Goal: Task Accomplishment & Management: Use online tool/utility

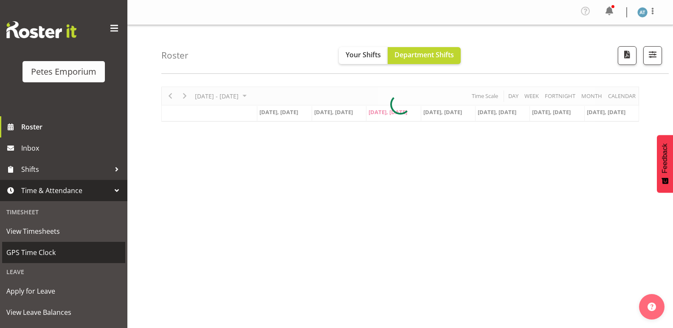
click at [86, 251] on span "GPS Time Clock" at bounding box center [63, 252] width 115 height 13
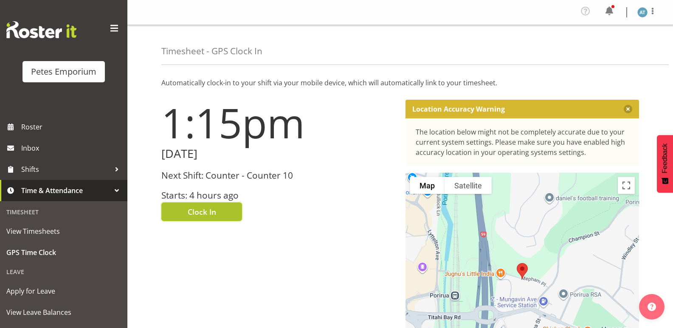
click at [221, 213] on button "Clock In" at bounding box center [201, 211] width 81 height 19
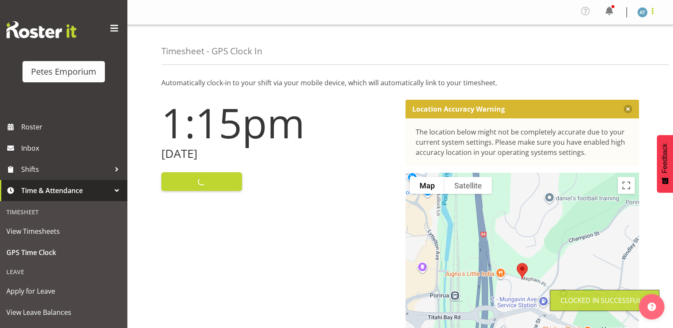
click at [653, 13] on span at bounding box center [652, 11] width 10 height 10
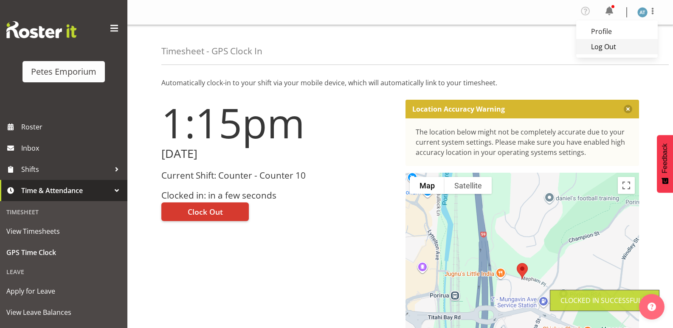
click at [609, 47] on link "Log Out" at bounding box center [616, 46] width 81 height 15
